Goal: Information Seeking & Learning: Learn about a topic

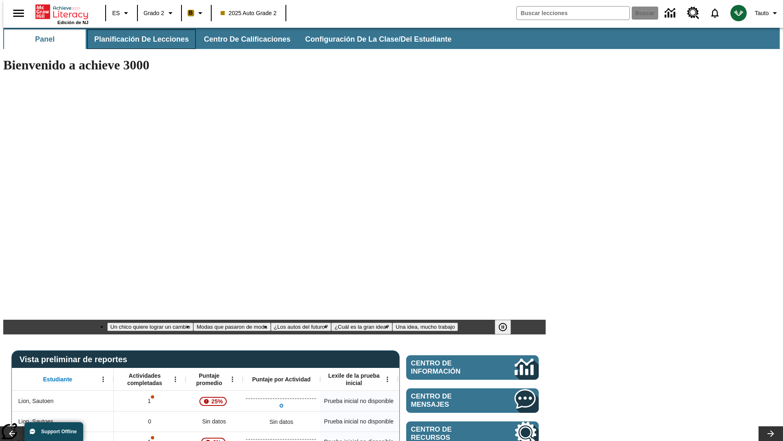
click at [137, 39] on span "Planificación de lecciones" at bounding box center [141, 39] width 95 height 9
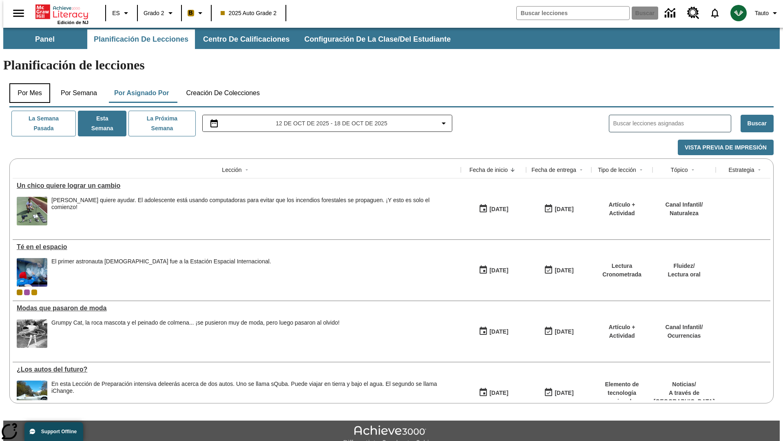
click at [27, 83] on button "Por mes" at bounding box center [29, 93] width 41 height 20
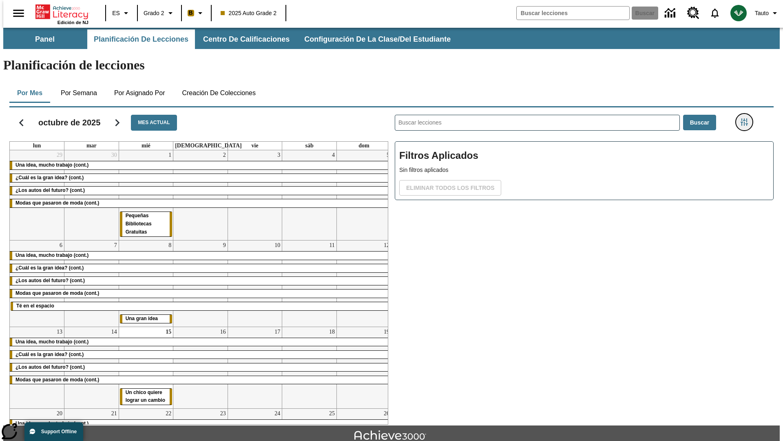
click at [747, 118] on icon "Menú lateral de filtros" at bounding box center [744, 121] width 7 height 7
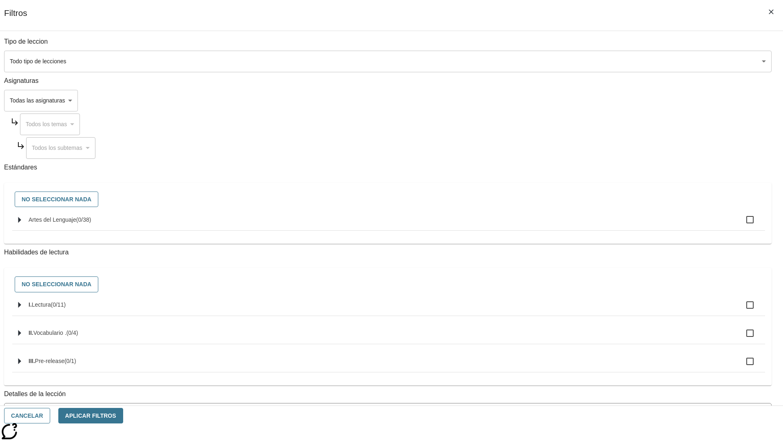
click at [582, 440] on span "La lección cuenta con los 5 pasos de la Rutina de lectoescritura" at bounding box center [382, 446] width 747 height 9
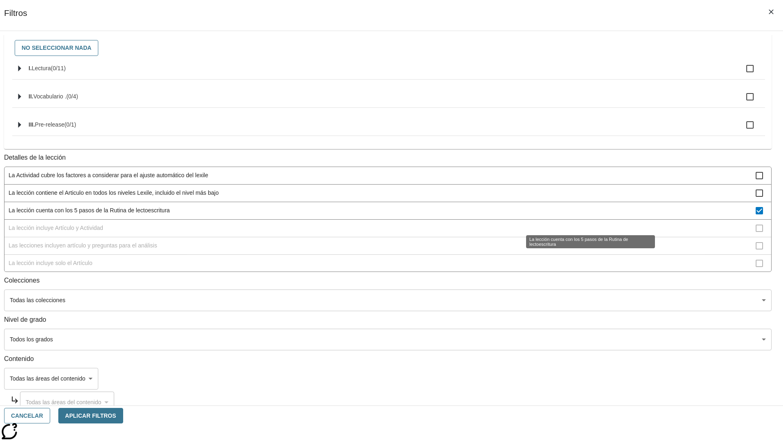
click at [582, 215] on span "La lección cuenta con los 5 pasos de la Rutina de lectoescritura" at bounding box center [382, 210] width 747 height 9
checkbox input "false"
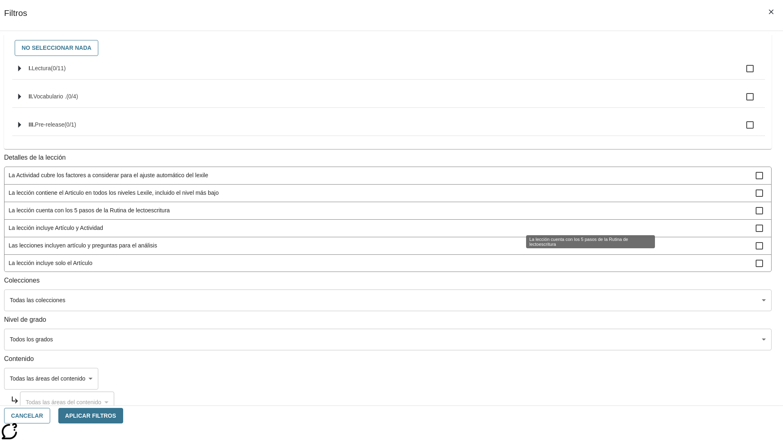
click at [582, 232] on span "La lección incluye Artículo y Actividad" at bounding box center [382, 228] width 747 height 9
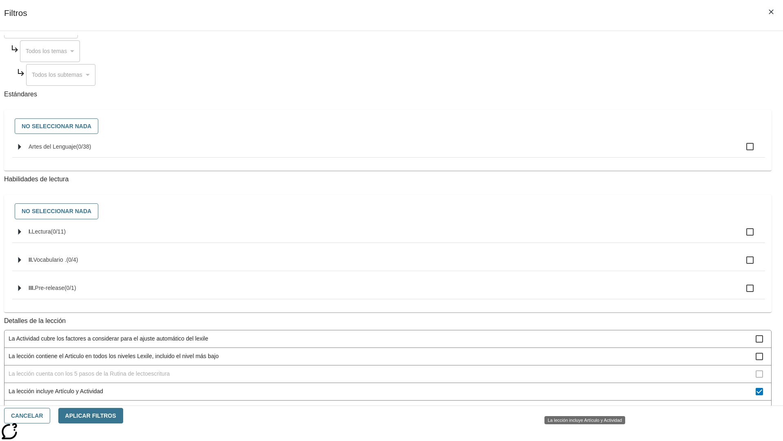
click at [582, 395] on span "La lección incluye Artículo y Actividad" at bounding box center [382, 391] width 747 height 9
checkbox input "false"
click at [582, 404] on span "Las lecciones incluyen artículo y preguntas para el análisis" at bounding box center [382, 408] width 747 height 9
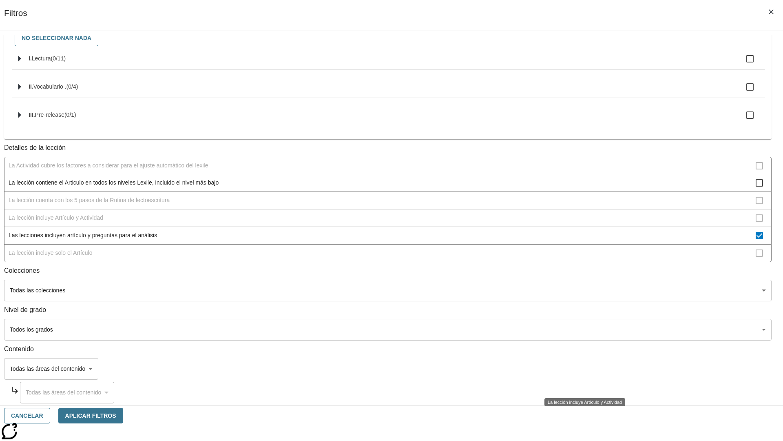
scroll to position [90, 0]
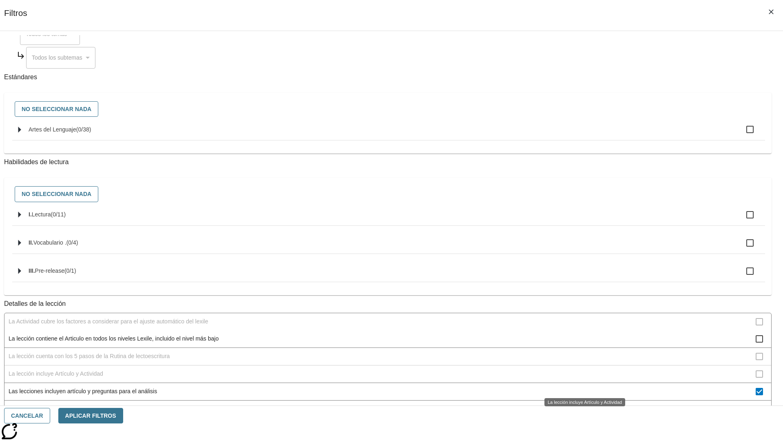
click at [582, 387] on span "Las lecciones incluyen artículo y preguntas para el análisis" at bounding box center [382, 391] width 747 height 9
checkbox input "false"
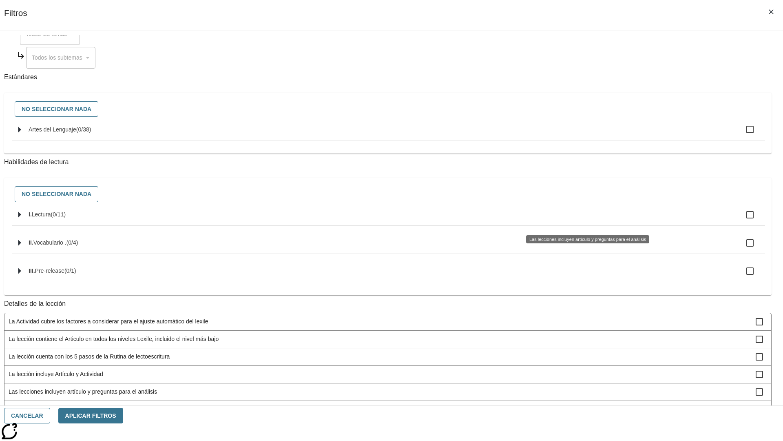
scroll to position [244, 0]
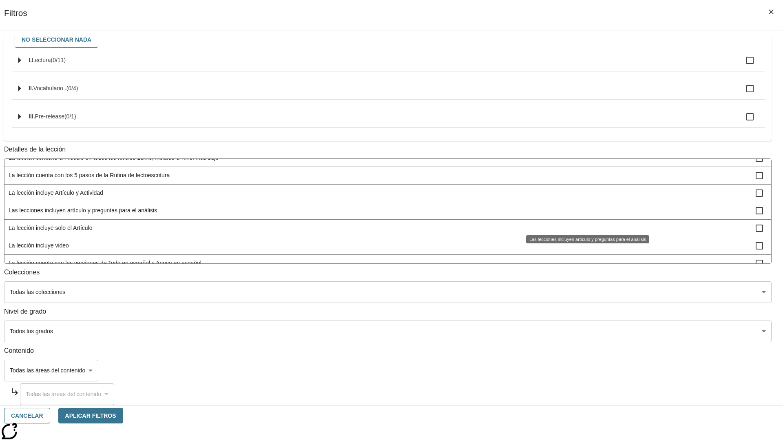
click at [582, 232] on span "La lección incluye solo el Artículo" at bounding box center [382, 228] width 747 height 9
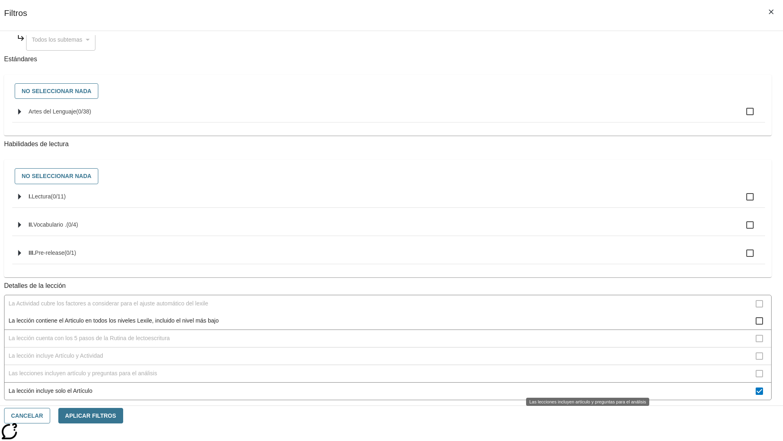
scroll to position [108, 0]
click at [582, 387] on span "La lección incluye solo el Artículo" at bounding box center [382, 391] width 747 height 9
checkbox input "false"
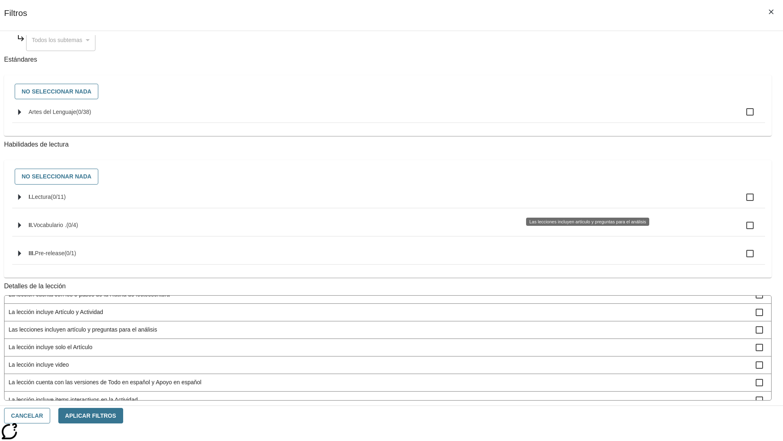
scroll to position [244, 0]
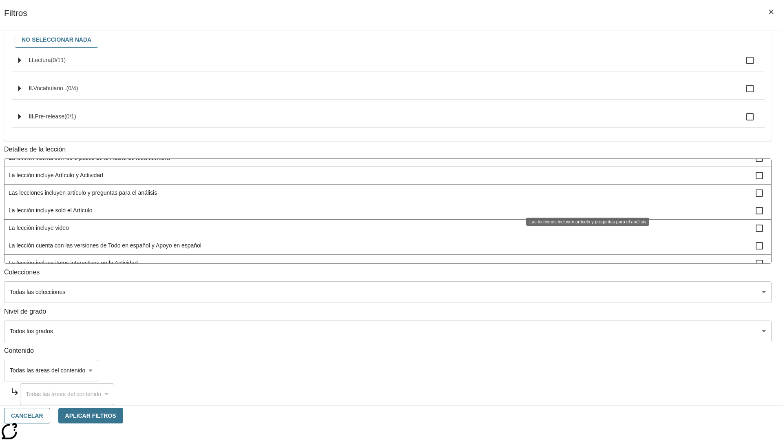
click at [582, 267] on span "La lección incluye items interactivos en la Actividad" at bounding box center [382, 263] width 747 height 9
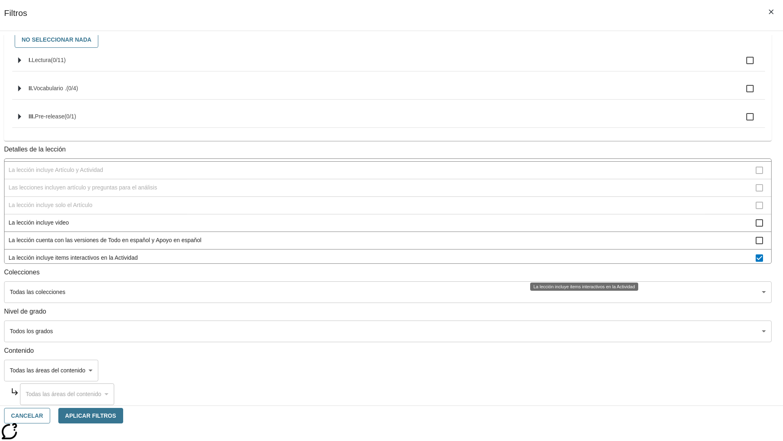
click at [582, 262] on span "La lección incluye items interactivos en la Actividad" at bounding box center [382, 257] width 747 height 9
checkbox input "false"
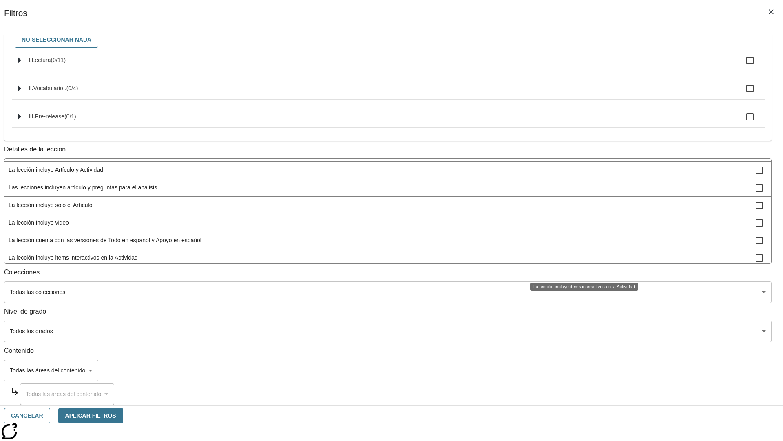
click at [582, 271] on span "La lección incluye Instrucción y Actividad" at bounding box center [382, 275] width 747 height 9
checkbox input "true"
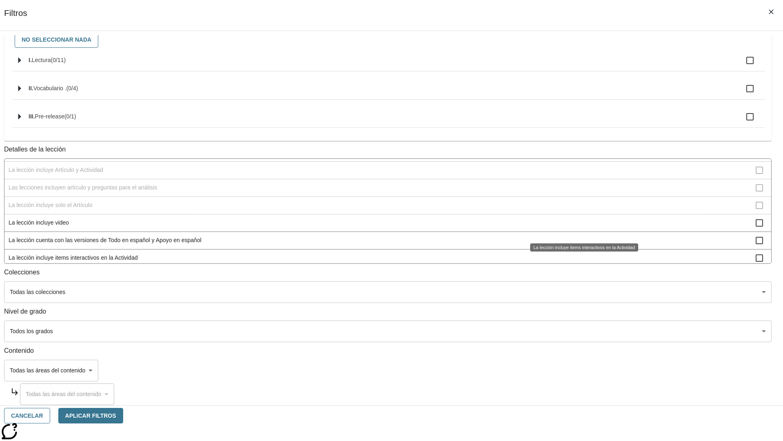
scroll to position [89, 0]
